Goal: Task Accomplishment & Management: Complete application form

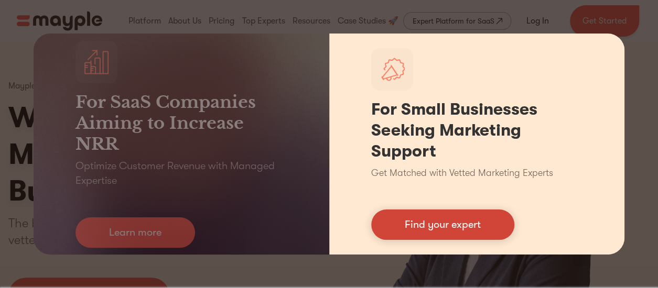
click at [467, 229] on link "Find your expert" at bounding box center [442, 225] width 143 height 30
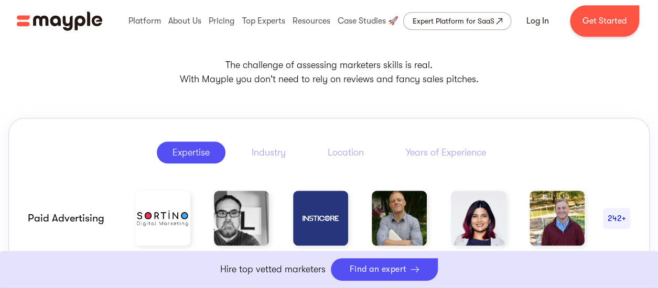
scroll to position [472, 0]
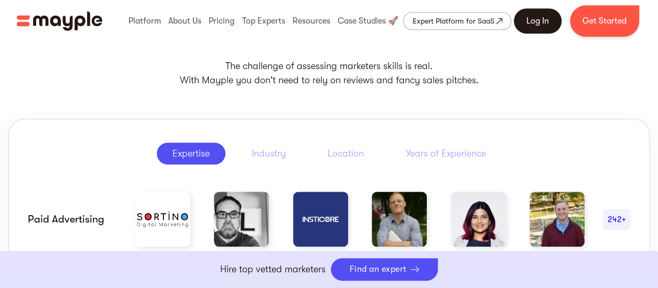
click at [540, 25] on link "Log In" at bounding box center [538, 20] width 48 height 25
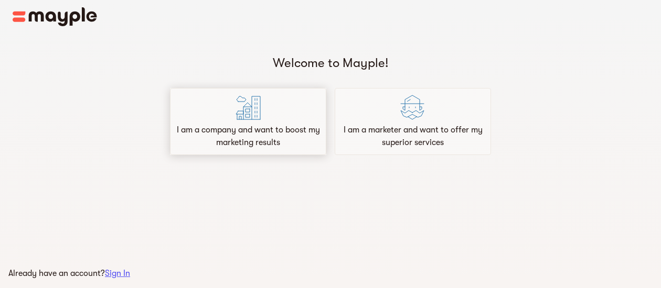
click at [285, 129] on p "I am a company and want to boost my marketing results" at bounding box center [248, 136] width 147 height 25
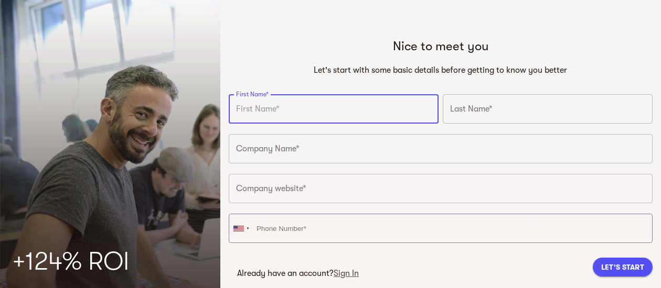
click at [292, 113] on input "text" at bounding box center [334, 108] width 210 height 29
type input "Lauren"
type input "[PERSON_NAME]"
type input "[PHONE_NUMBER]"
click at [298, 149] on input "text" at bounding box center [441, 148] width 424 height 29
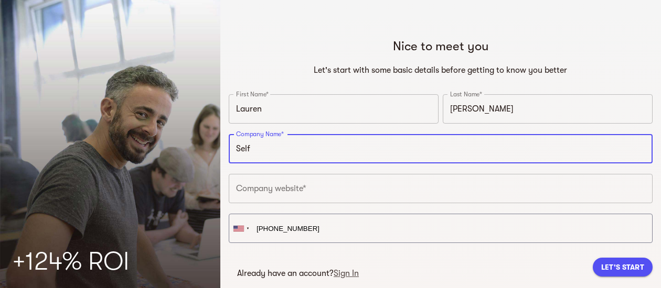
scroll to position [49, 0]
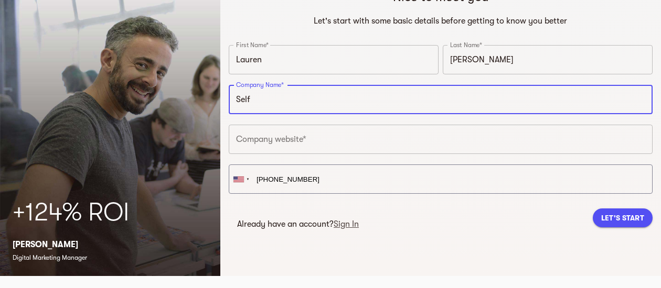
type input "Self"
click at [298, 139] on input "text" at bounding box center [441, 139] width 424 height 29
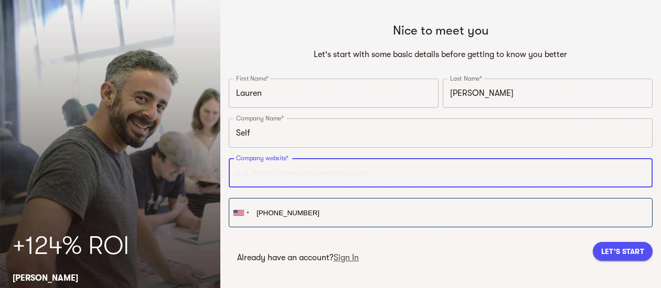
scroll to position [0, 0]
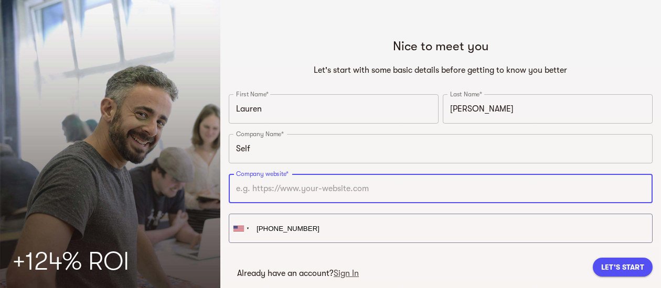
click at [310, 190] on input "text" at bounding box center [441, 188] width 424 height 29
paste input "[URL][DOMAIN_NAME]"
type input "[URL][DOMAIN_NAME]"
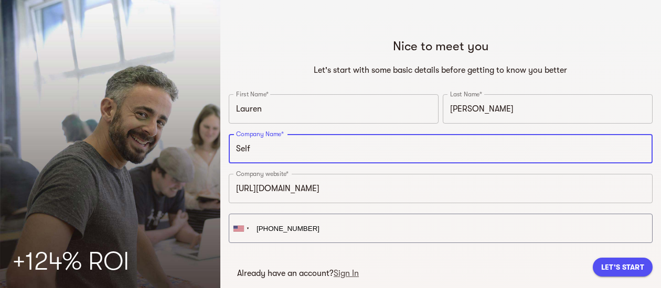
click at [272, 149] on input "Self" at bounding box center [441, 148] width 424 height 29
type input "S"
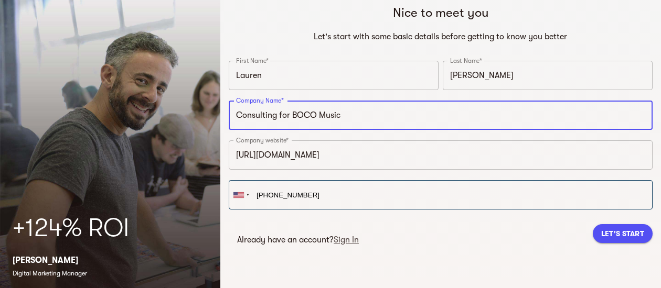
scroll to position [49, 0]
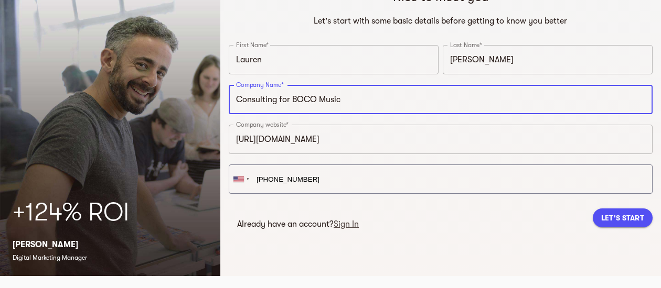
type input "Consulting for BOCO Music"
click at [623, 223] on span "Let's Start" at bounding box center [622, 218] width 43 height 13
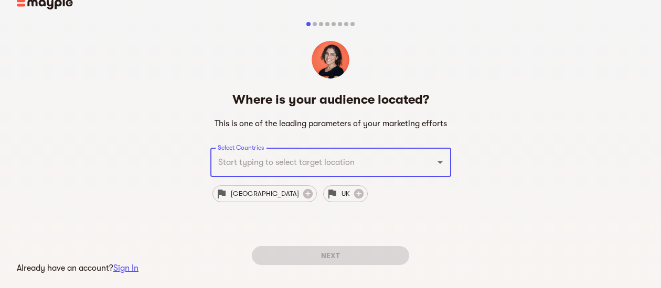
scroll to position [45, 0]
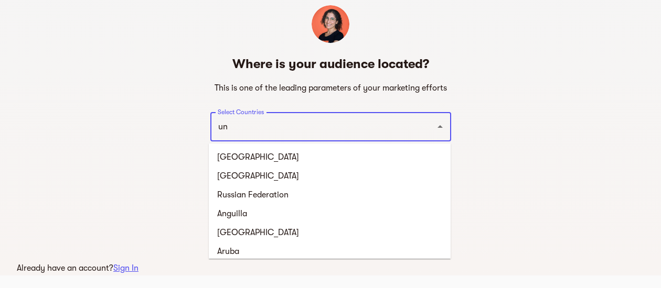
type input "uni"
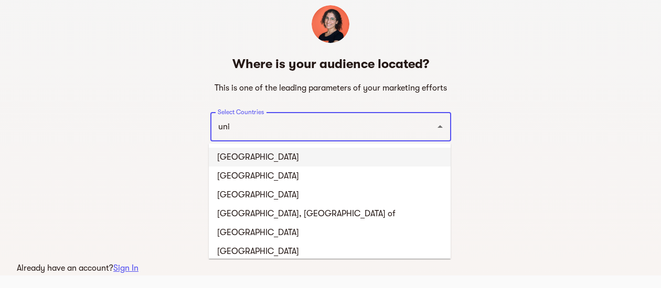
click at [277, 158] on li "[GEOGRAPHIC_DATA]" at bounding box center [330, 157] width 242 height 19
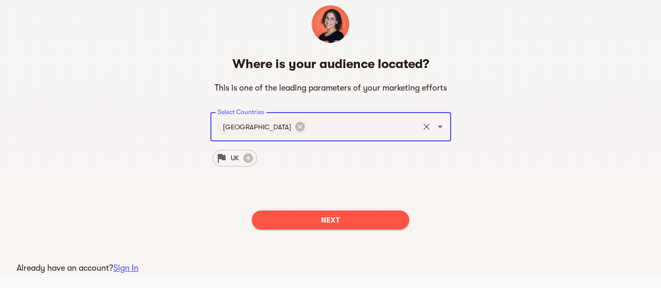
click at [305, 223] on span "Next" at bounding box center [330, 220] width 141 height 13
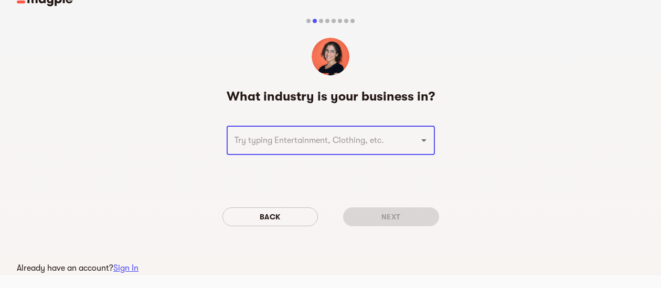
scroll to position [0, 0]
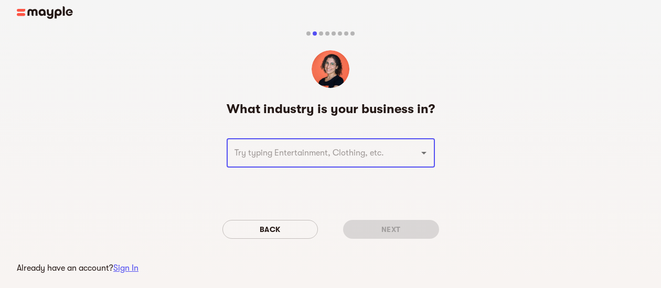
click at [313, 152] on input "text" at bounding box center [315, 153] width 169 height 20
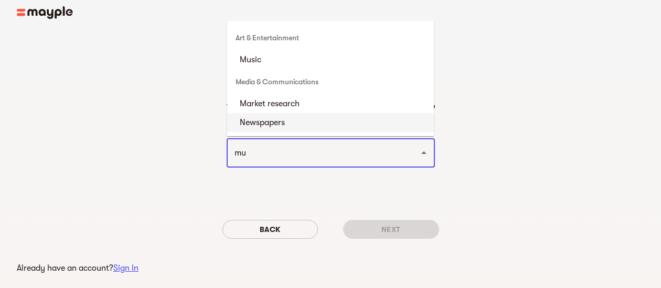
click at [240, 154] on input "mu" at bounding box center [315, 153] width 169 height 20
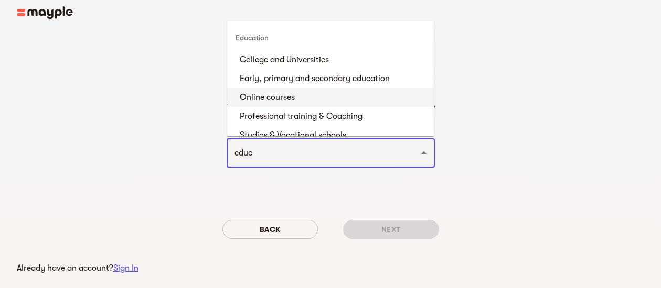
scroll to position [52, 0]
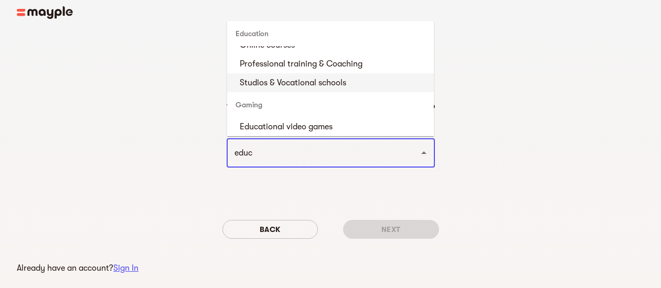
click at [310, 80] on li "Studios & Vocational schools" at bounding box center [330, 82] width 207 height 19
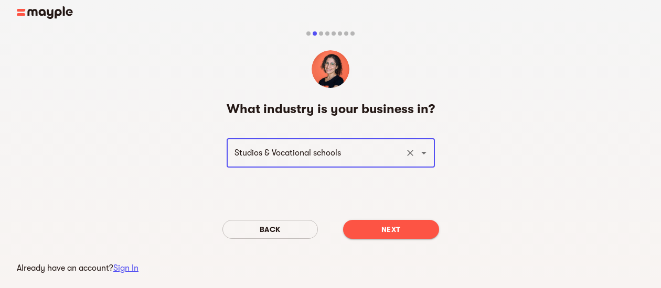
type input "Studios & Vocational schools"
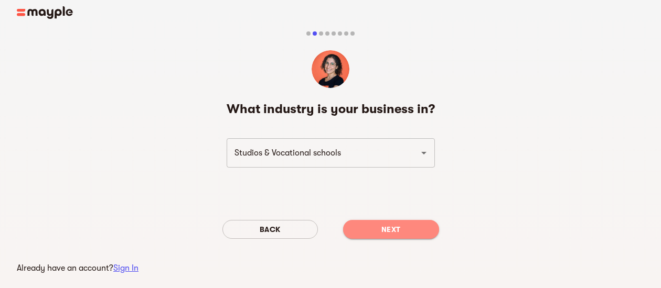
click at [399, 236] on button "Next" at bounding box center [391, 229] width 96 height 19
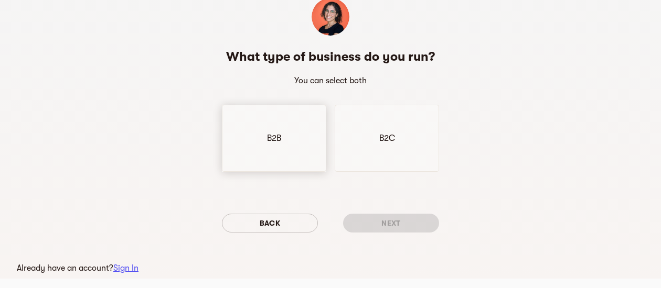
click at [285, 142] on div "B2B" at bounding box center [274, 138] width 104 height 67
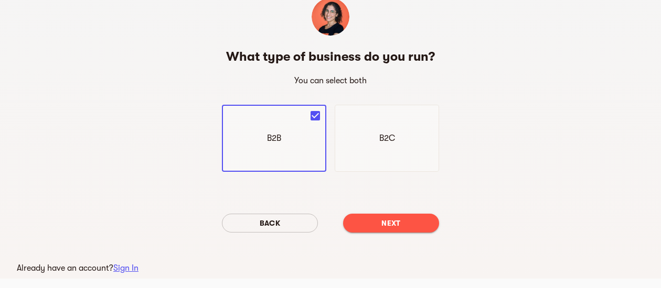
click at [382, 228] on span "Next" at bounding box center [390, 223] width 79 height 13
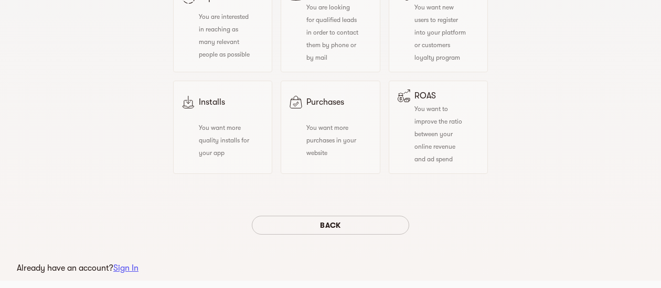
scroll to position [157, 0]
click at [280, 227] on span "Back" at bounding box center [330, 223] width 141 height 13
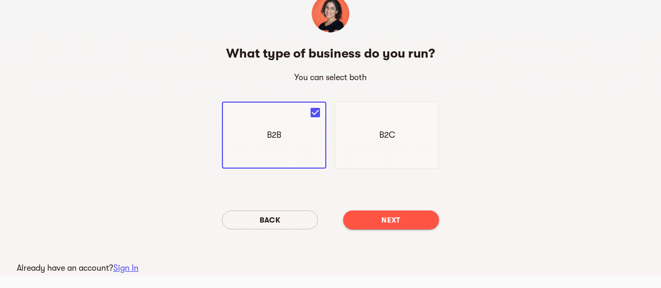
scroll to position [0, 0]
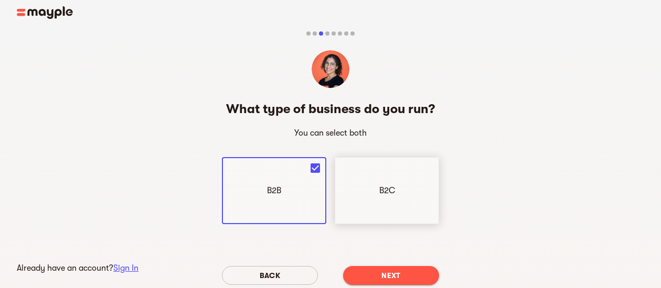
click at [366, 196] on div "B2C" at bounding box center [387, 190] width 104 height 67
click at [299, 195] on div "B2B" at bounding box center [274, 190] width 104 height 67
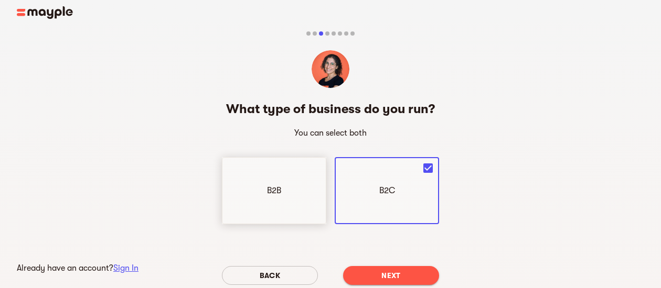
click at [270, 204] on div "B2B" at bounding box center [274, 190] width 104 height 67
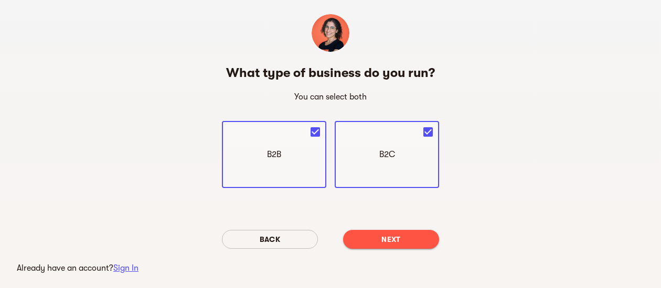
scroll to position [56, 0]
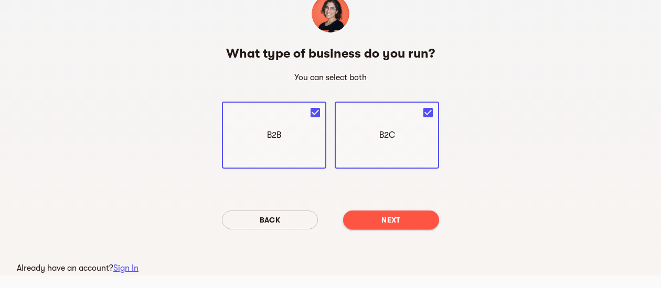
click at [385, 218] on span "Next" at bounding box center [390, 220] width 79 height 13
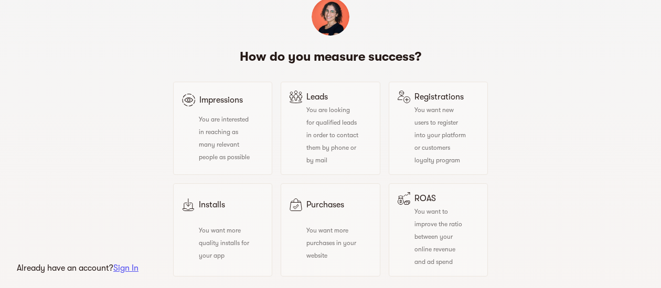
scroll to position [105, 0]
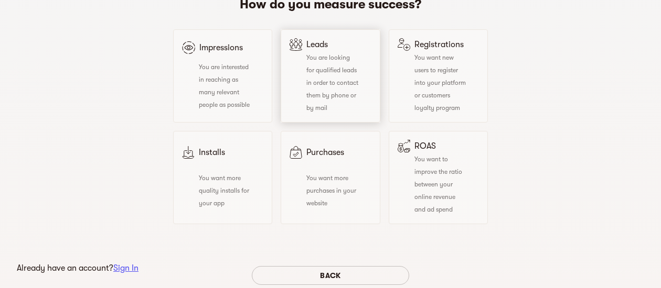
click at [349, 71] on span "You are looking for qualified leads in order to contact them by phone or by mail" at bounding box center [332, 83] width 52 height 58
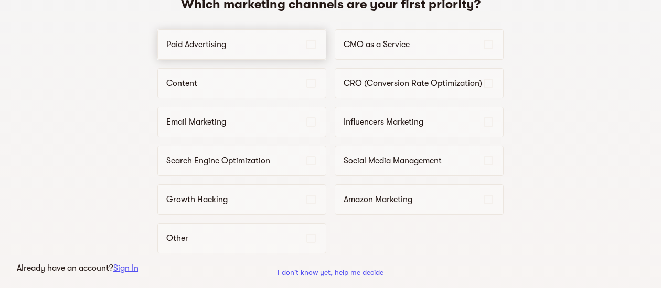
click at [275, 42] on p "Paid Advertising" at bounding box center [235, 44] width 138 height 13
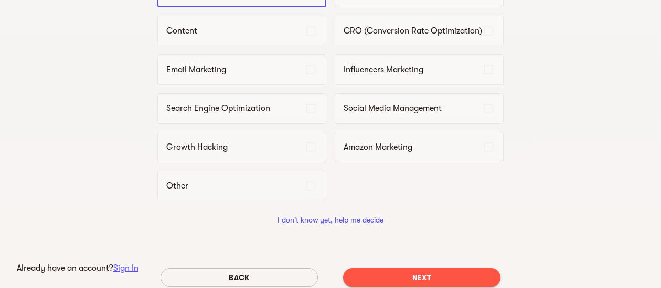
scroll to position [210, 0]
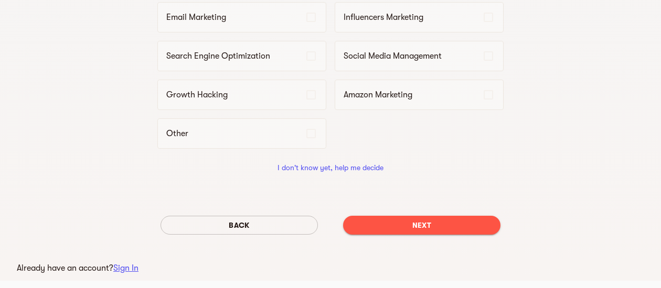
click at [424, 226] on span "Next" at bounding box center [421, 225] width 141 height 13
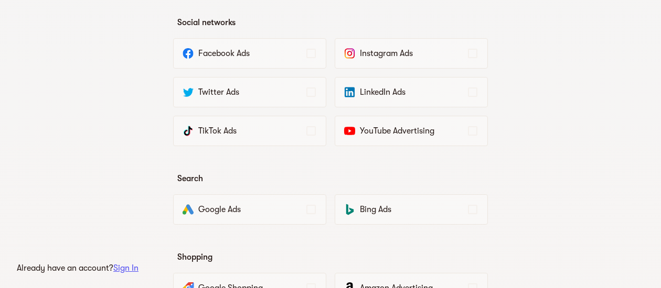
scroll to position [157, 0]
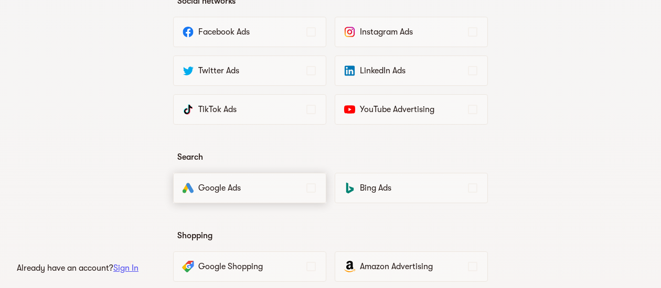
click at [268, 190] on p "Google Ads" at bounding box center [251, 188] width 106 height 13
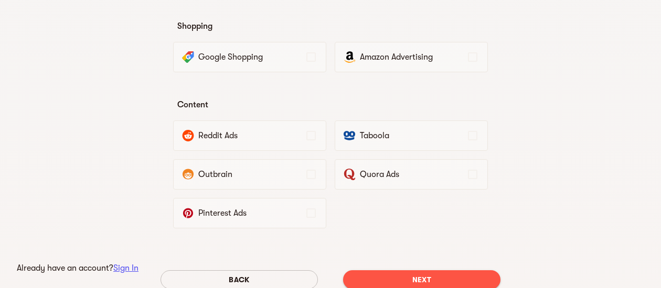
scroll to position [419, 0]
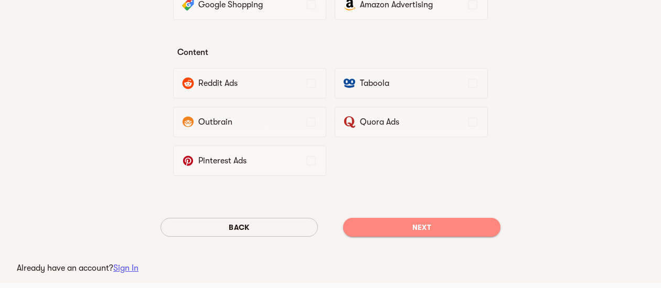
click at [444, 221] on span "Next" at bounding box center [421, 227] width 141 height 13
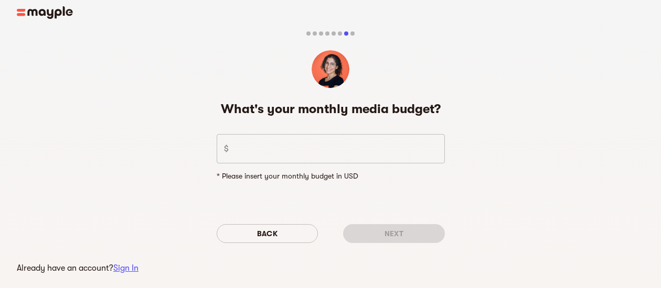
click at [373, 153] on input "number" at bounding box center [339, 148] width 212 height 29
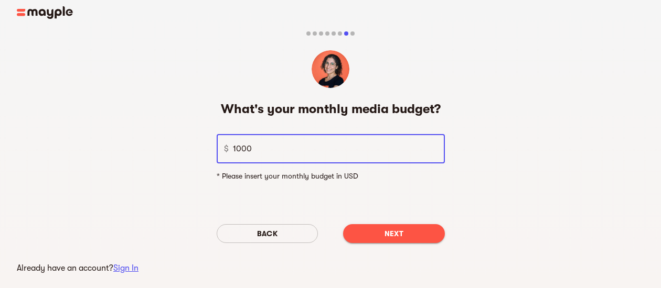
type input "1000"
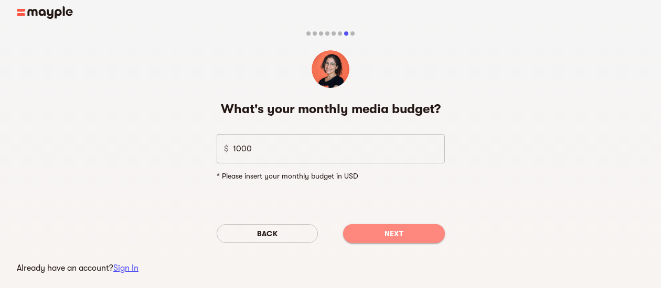
click at [411, 234] on span "Next" at bounding box center [393, 234] width 85 height 13
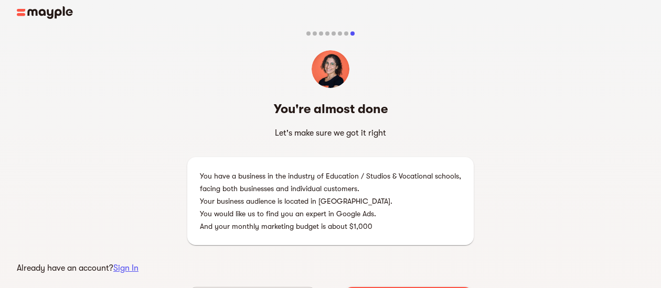
scroll to position [52, 0]
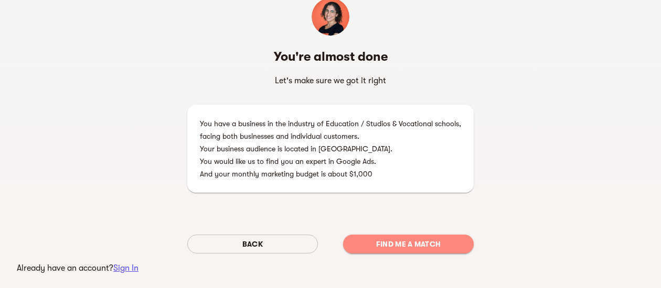
click at [419, 247] on span "Find me a match" at bounding box center [408, 244] width 114 height 13
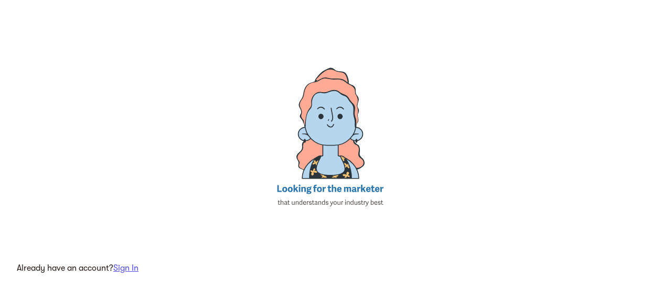
scroll to position [76, 0]
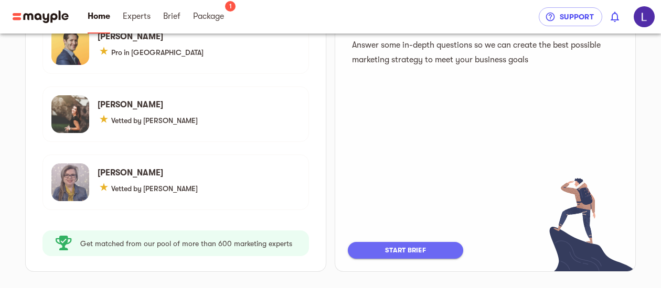
scroll to position [210, 0]
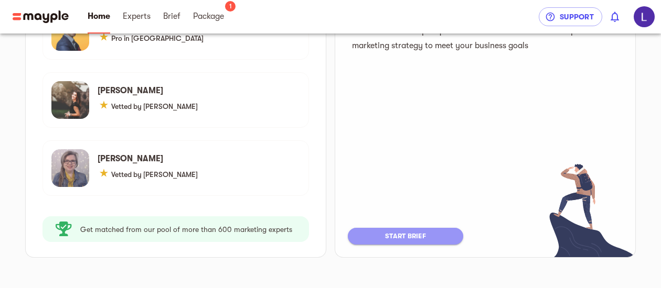
click at [407, 238] on span "start brief" at bounding box center [405, 236] width 94 height 13
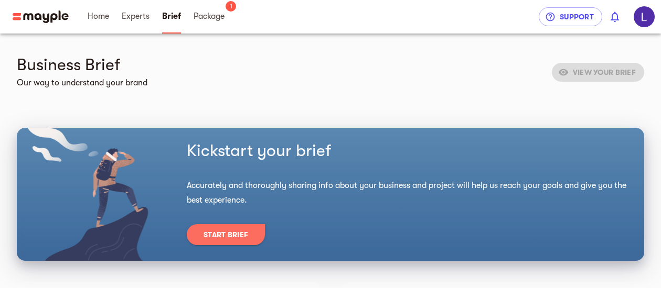
scroll to position [52, 0]
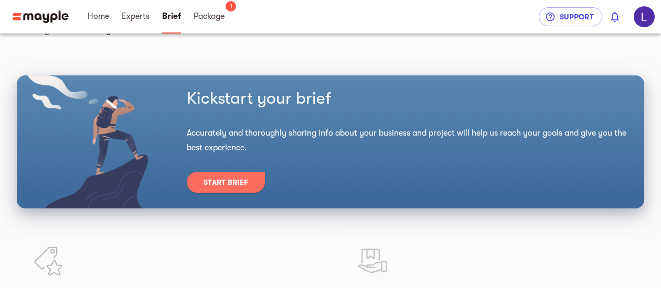
click at [228, 175] on button "Start Brief" at bounding box center [226, 182] width 78 height 21
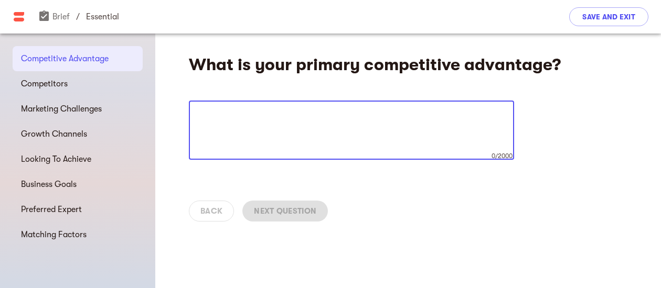
click at [315, 119] on textarea at bounding box center [351, 131] width 310 height 40
type textarea "P"
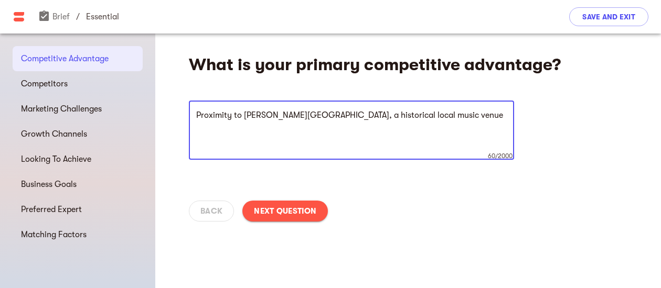
click at [233, 116] on textarea "Proximity to [PERSON_NAME][GEOGRAPHIC_DATA], a historical local music venue" at bounding box center [351, 131] width 310 height 40
click at [487, 118] on textarea "Proximity and partnership with [PERSON_NAME][GEOGRAPHIC_DATA], a historical loc…" at bounding box center [351, 131] width 310 height 40
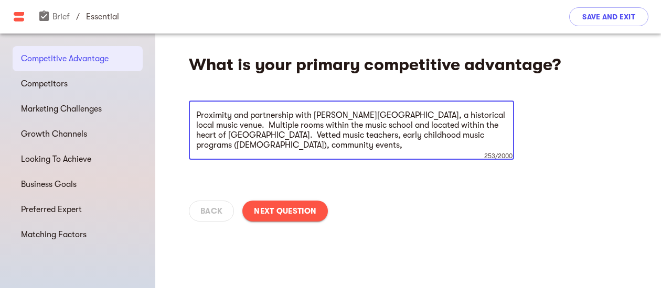
click at [497, 125] on textarea "Proximity and partnership with [PERSON_NAME][GEOGRAPHIC_DATA], a historical loc…" at bounding box center [351, 131] width 310 height 40
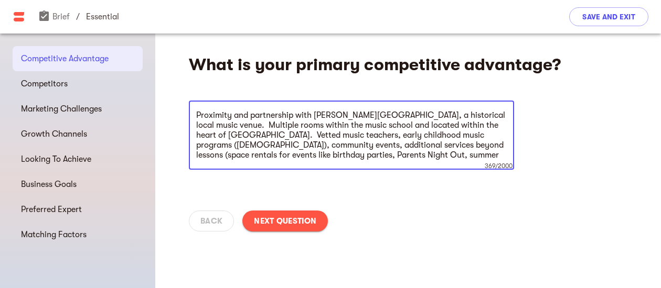
type textarea "Proximity and partnership with [PERSON_NAME][GEOGRAPHIC_DATA], a historical loc…"
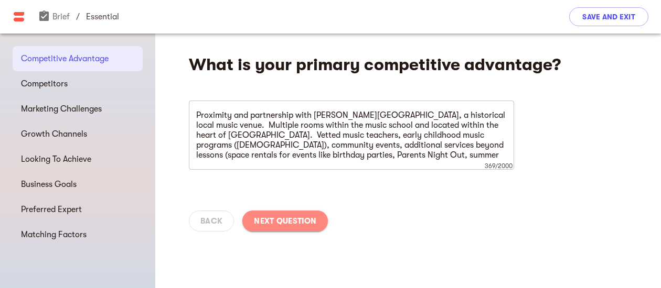
click at [294, 227] on span "Next Question" at bounding box center [285, 221] width 62 height 13
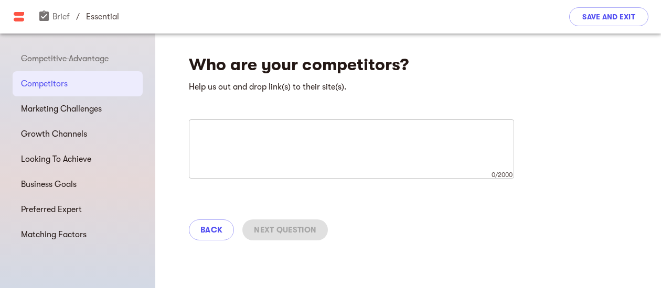
click at [311, 136] on textarea at bounding box center [351, 150] width 310 height 40
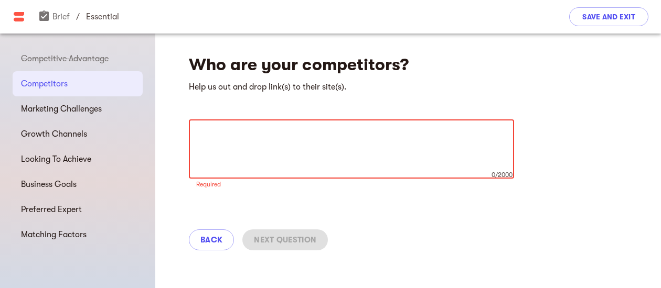
paste textarea "[URL][DOMAIN_NAME]"
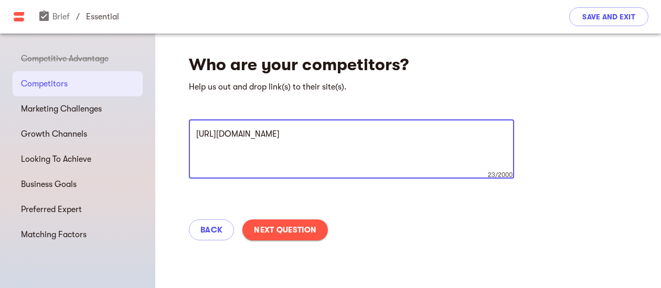
drag, startPoint x: 256, startPoint y: 136, endPoint x: 180, endPoint y: 137, distance: 76.0
click at [180, 137] on div "Who are your competitors? Help us out and drop link(s) to their site(s). [URL][…" at bounding box center [407, 144] width 505 height 221
paste textarea "oakcliff"
paste textarea "[URL][DOMAIN_NAME]"
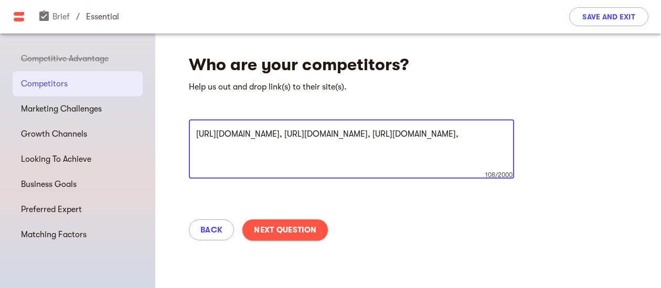
paste textarea "[URL][DOMAIN_NAME]"
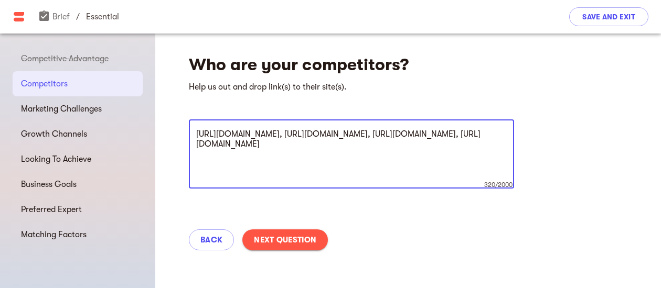
drag, startPoint x: 454, startPoint y: 146, endPoint x: 476, endPoint y: 178, distance: 39.0
click at [476, 178] on textarea "[URL][DOMAIN_NAME], [URL][DOMAIN_NAME], [URL][DOMAIN_NAME], [URL][DOMAIN_NAME]" at bounding box center [351, 155] width 310 height 50
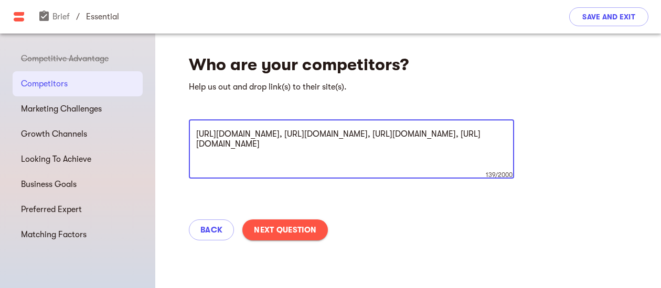
type textarea "[URL][DOMAIN_NAME], [URL][DOMAIN_NAME], [URL][DOMAIN_NAME], [URL][DOMAIN_NAME]"
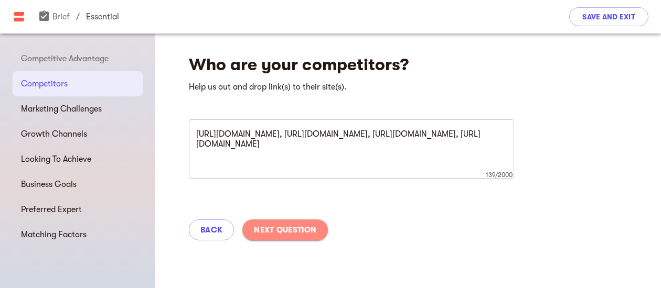
click at [304, 231] on span "Next Question" at bounding box center [285, 230] width 62 height 13
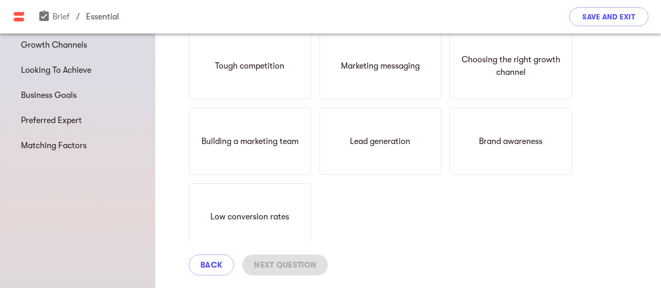
scroll to position [105, 0]
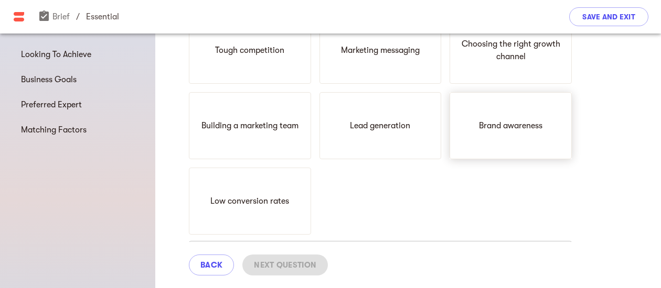
click at [524, 117] on div "Brand awareness" at bounding box center [510, 125] width 122 height 67
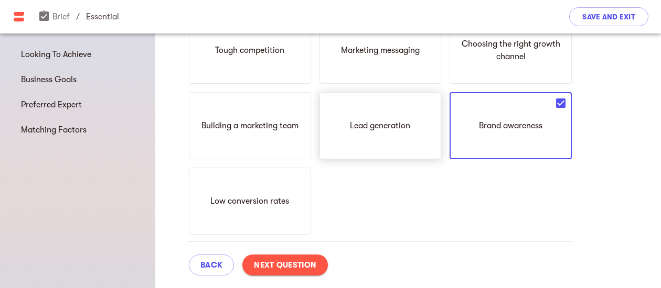
click at [380, 121] on p "Lead generation" at bounding box center [380, 126] width 60 height 13
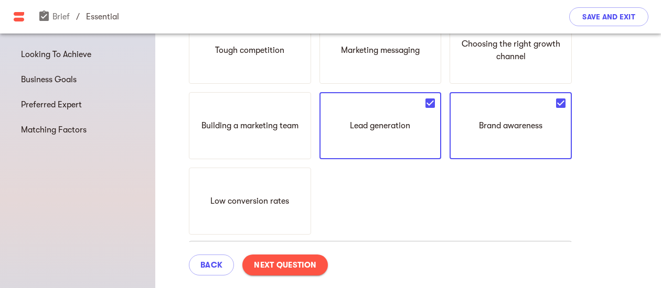
scroll to position [52, 0]
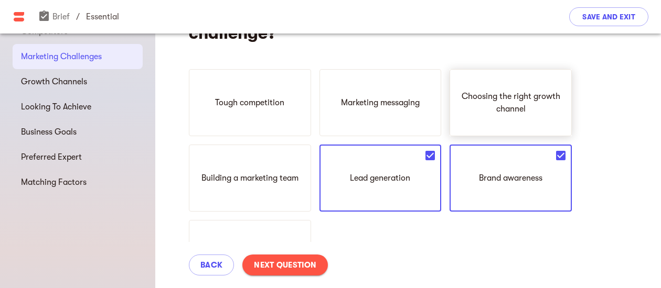
click at [498, 104] on p "Choosing the right growth channel" at bounding box center [510, 102] width 113 height 25
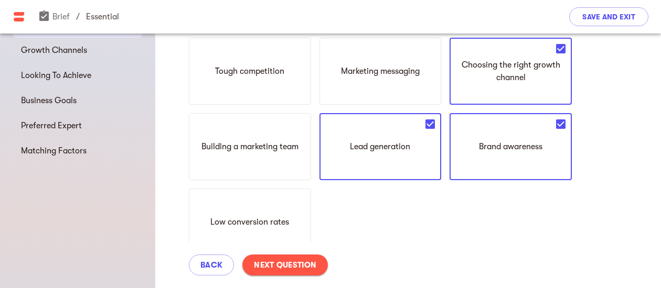
scroll to position [105, 0]
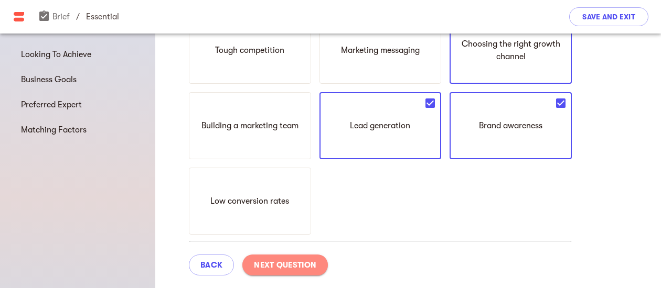
click at [292, 267] on span "Next Question" at bounding box center [285, 265] width 62 height 13
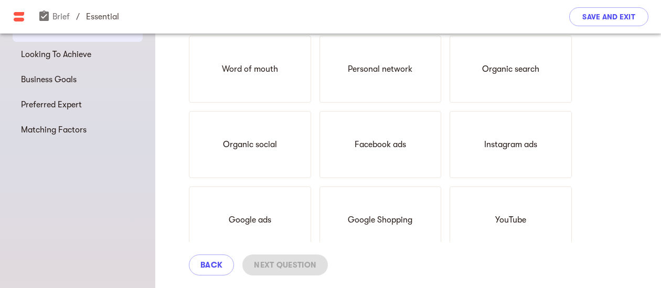
scroll to position [52, 0]
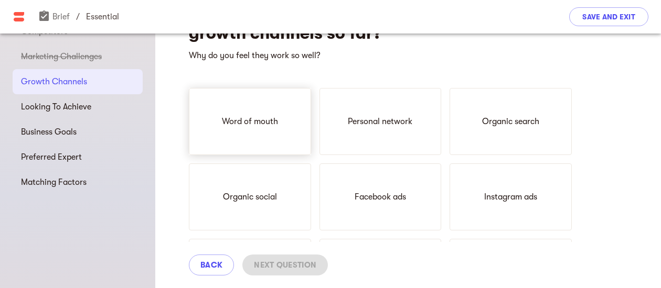
click at [235, 135] on div "Word of mouth" at bounding box center [250, 121] width 122 height 67
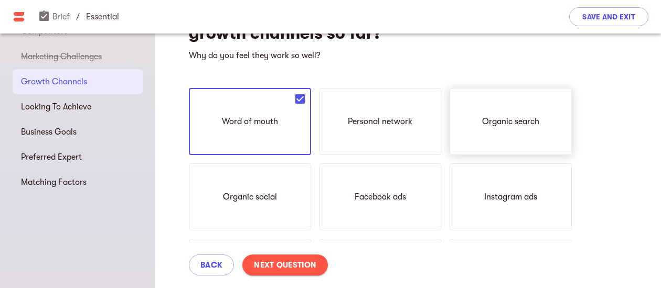
click at [540, 128] on div "Organic search" at bounding box center [510, 121] width 122 height 67
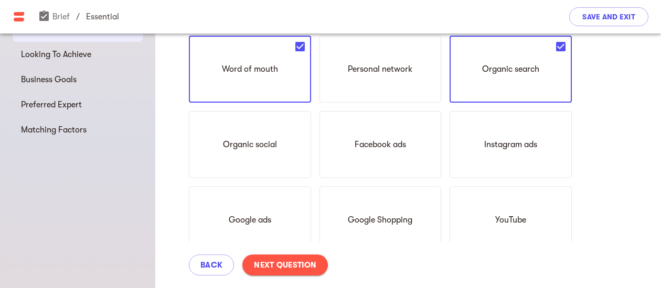
scroll to position [157, 0]
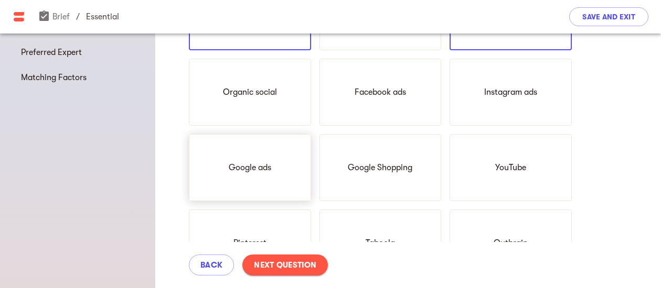
click at [234, 180] on div "Google ads" at bounding box center [250, 167] width 122 height 67
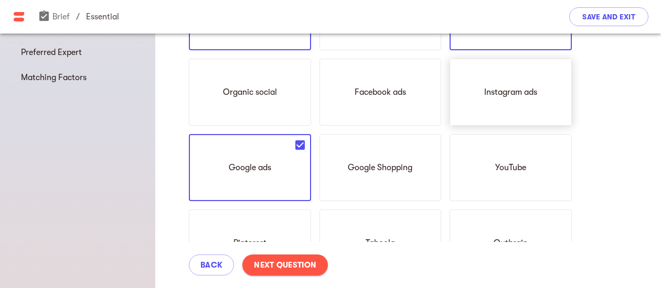
drag, startPoint x: 545, startPoint y: 97, endPoint x: 539, endPoint y: 99, distance: 6.6
click at [543, 98] on div "Instagram ads" at bounding box center [510, 92] width 122 height 67
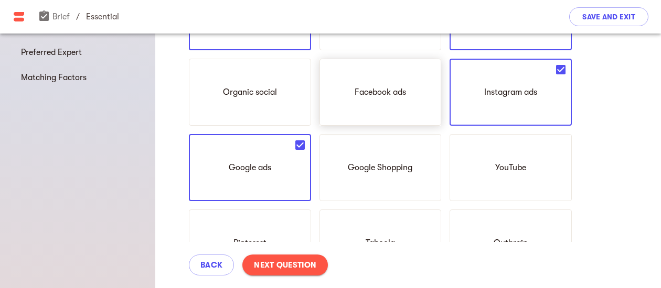
click at [426, 87] on div "Facebook ads" at bounding box center [380, 92] width 122 height 67
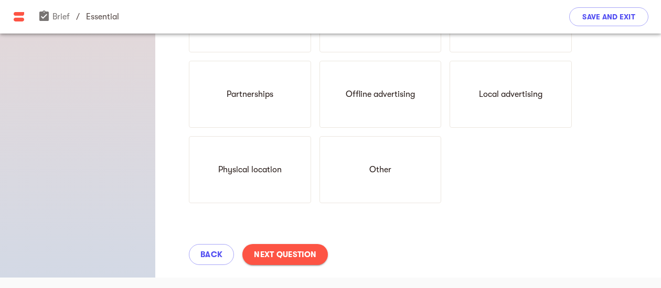
scroll to position [535, 0]
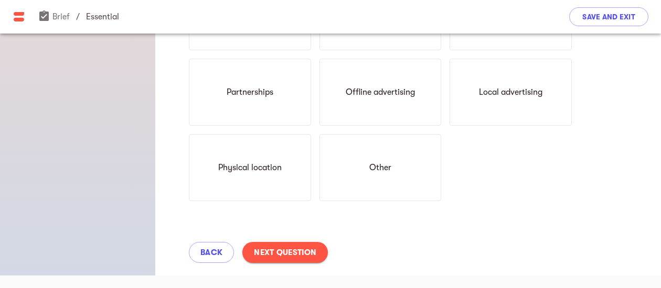
click at [285, 258] on span "Next Question" at bounding box center [285, 252] width 62 height 13
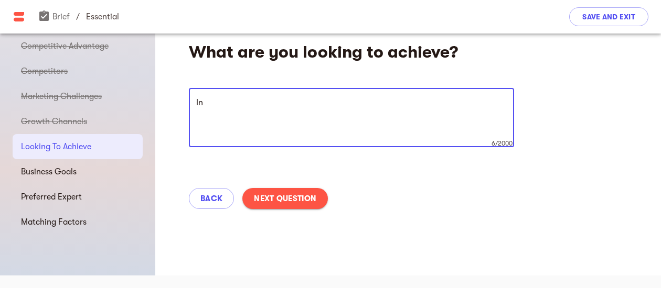
type textarea "I"
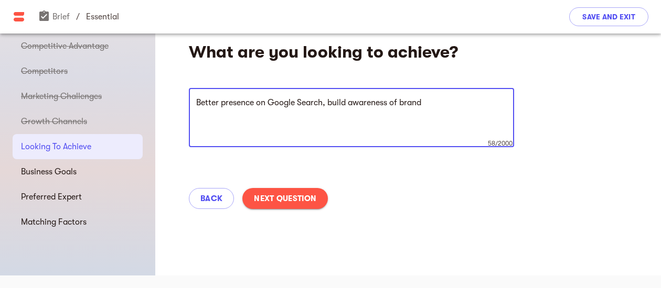
click at [298, 104] on textarea "Better presence on Google Search, build awareness of brand" at bounding box center [351, 118] width 310 height 40
click at [474, 102] on textarea "Better presence on Google organic Search, build awareness of brand" at bounding box center [351, 118] width 310 height 40
type textarea "Better presence on Google organic Search, build awareness of brand, increase si…"
click at [318, 203] on button "Next Question" at bounding box center [284, 198] width 85 height 21
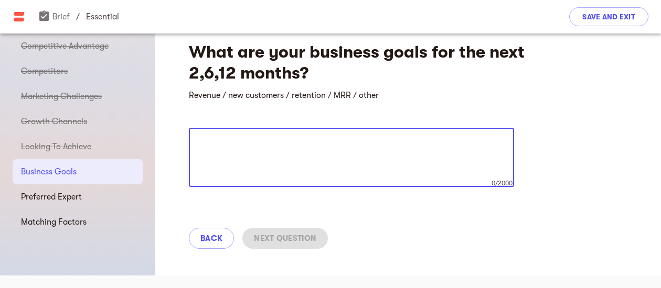
click at [275, 148] on textarea at bounding box center [351, 158] width 310 height 40
type textarea "e"
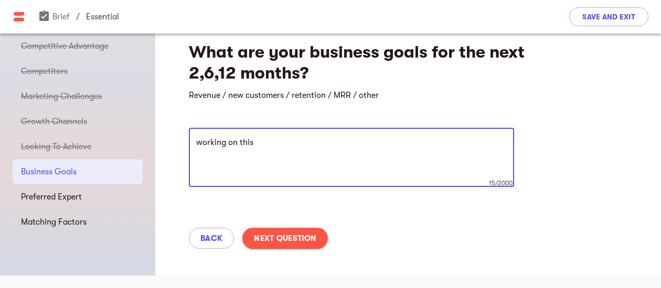
type textarea "working on this"
click at [295, 230] on button "Next Question" at bounding box center [284, 238] width 85 height 21
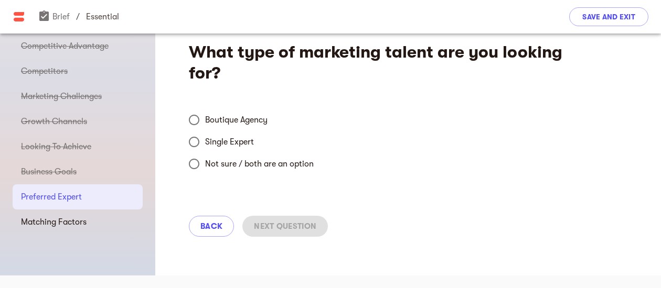
click at [195, 141] on input "Single Expert" at bounding box center [194, 142] width 22 height 22
radio input "true"
click at [309, 229] on span "Next Question" at bounding box center [285, 226] width 62 height 13
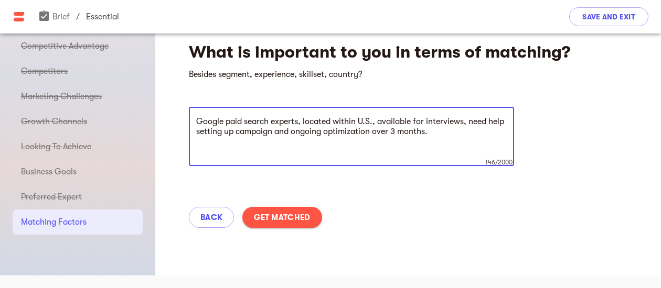
click at [469, 122] on textarea "Google paid search experts, located within U.S., available for interviews, need…" at bounding box center [351, 137] width 310 height 40
click at [458, 132] on textarea "Google paid search experts, located within U.S., available for interviews, need…" at bounding box center [351, 137] width 310 height 40
type textarea "Google paid search experts, located within U.S., available for interviews, need…"
click at [289, 223] on span "Get Matched" at bounding box center [282, 217] width 56 height 13
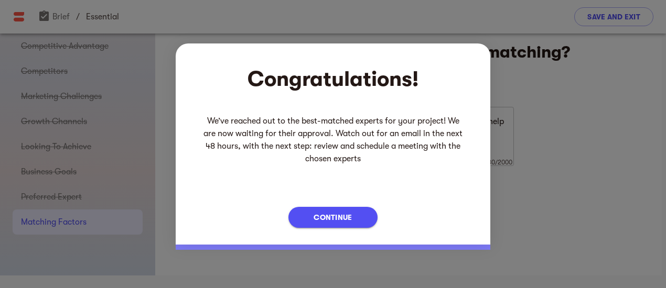
click at [347, 223] on span "Continue" at bounding box center [333, 217] width 38 height 13
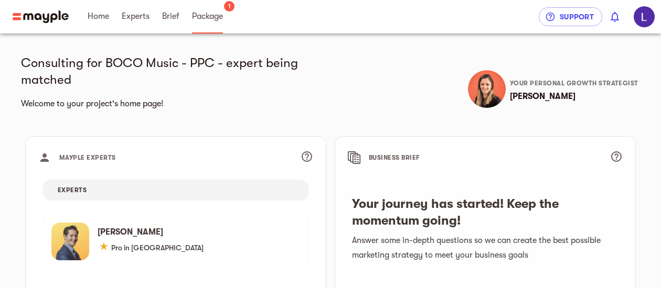
click at [206, 14] on span "Package" at bounding box center [207, 16] width 31 height 13
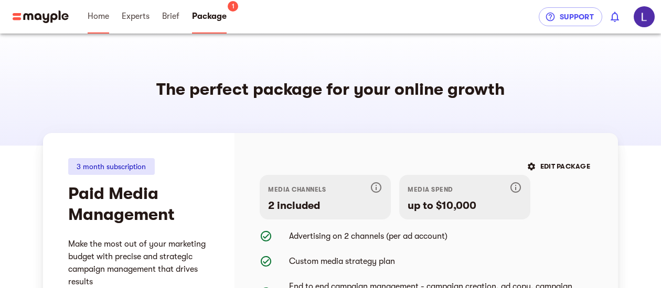
click at [96, 16] on span "Home" at bounding box center [98, 16] width 21 height 13
